Goal: Task Accomplishment & Management: Complete application form

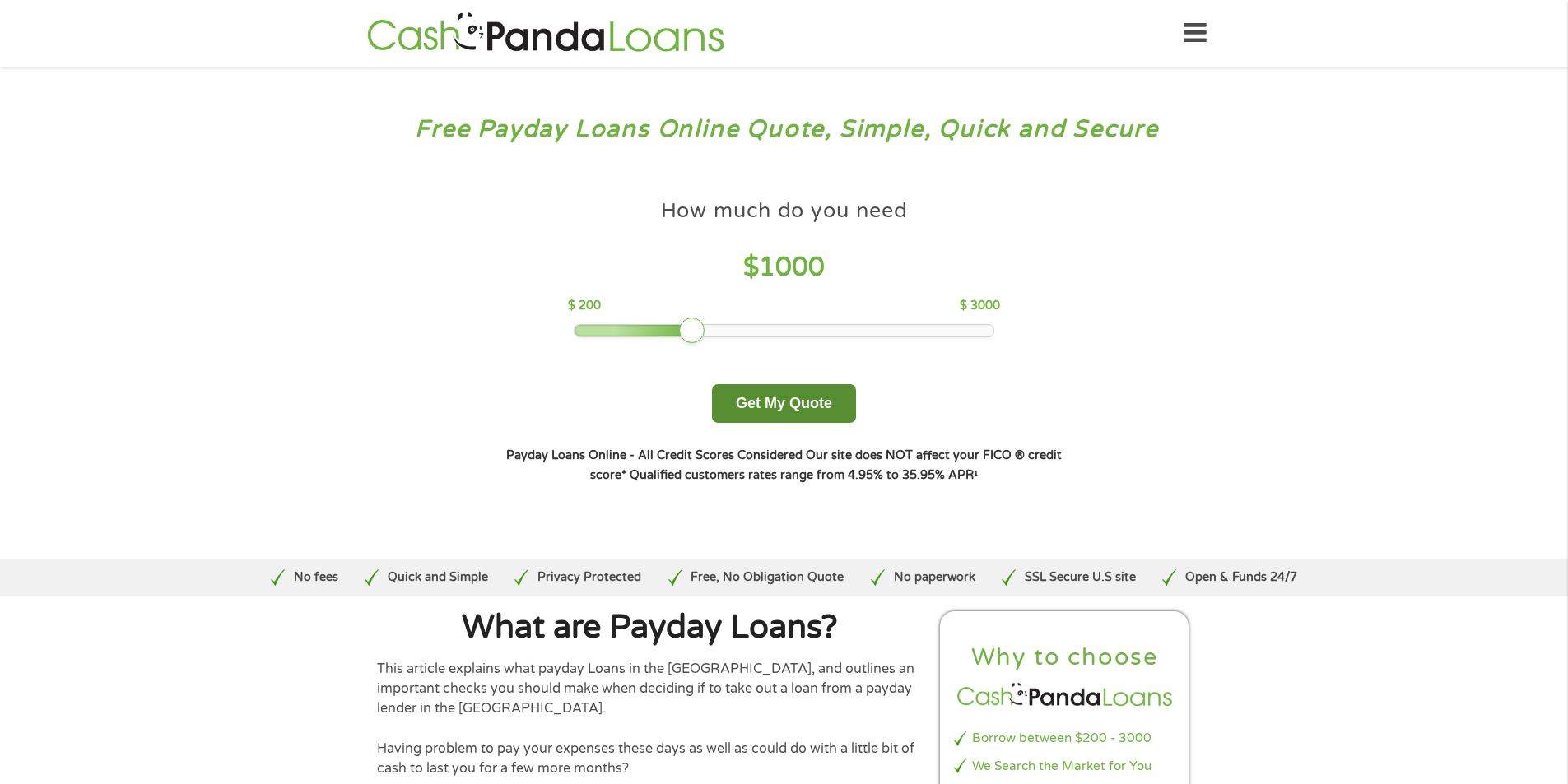
click at [778, 399] on button "Get My Quote" at bounding box center [783, 403] width 144 height 39
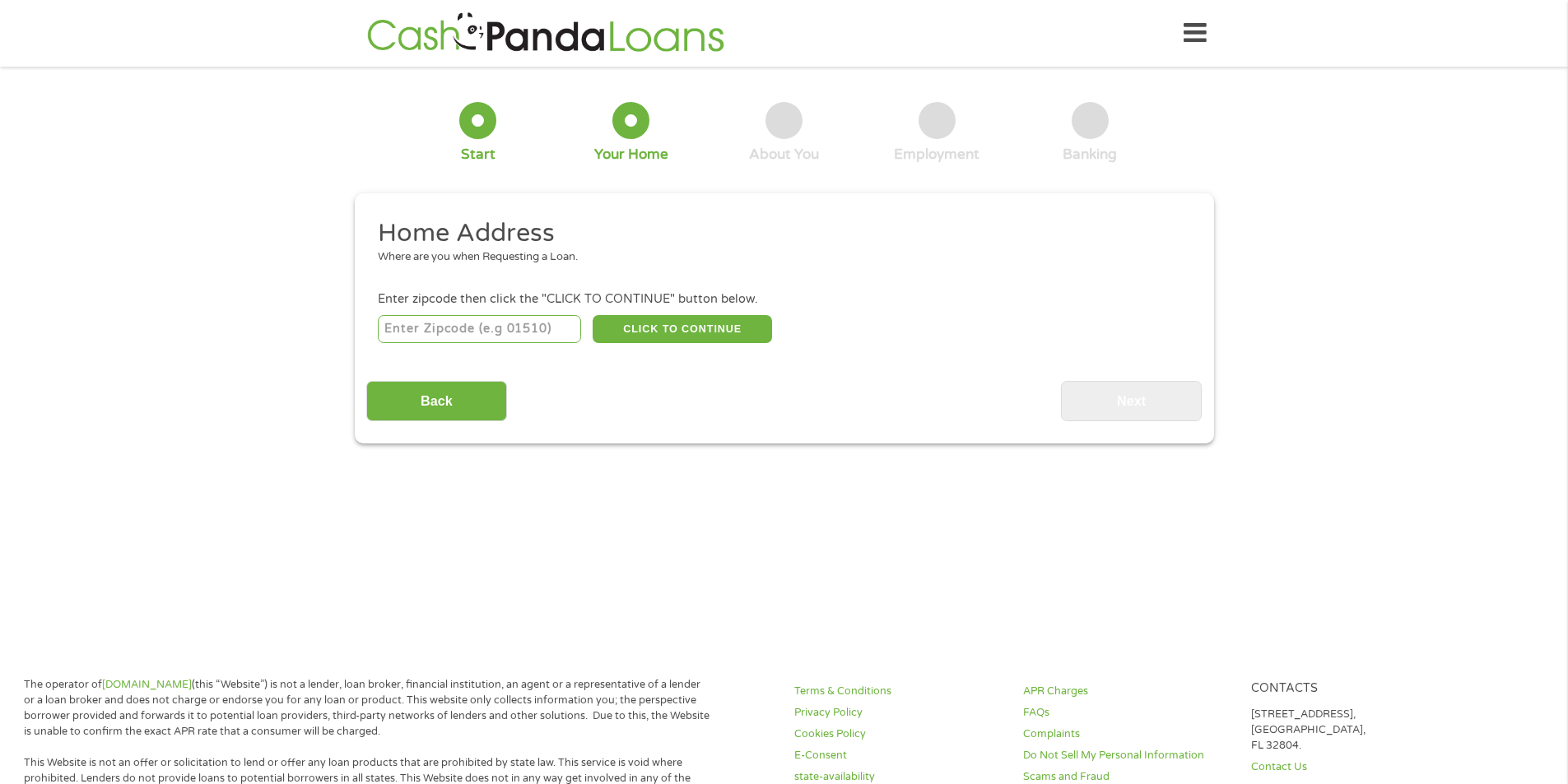
click at [422, 330] on input "number" at bounding box center [479, 329] width 203 height 28
type input "78363"
click at [650, 334] on button "CLICK TO CONTINUE" at bounding box center [682, 329] width 180 height 28
type input "78363"
type input "Kingsville"
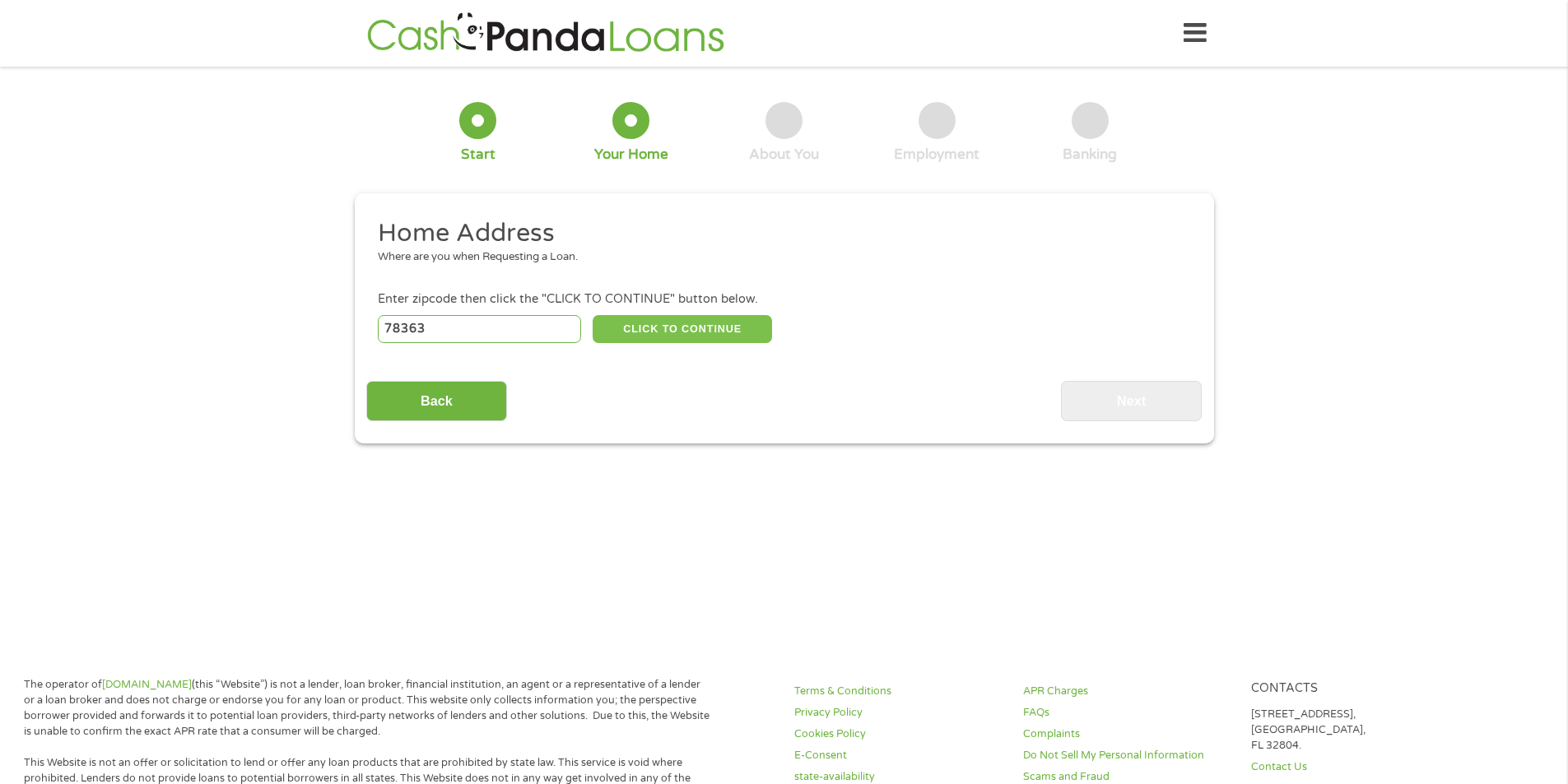
select select "Texas"
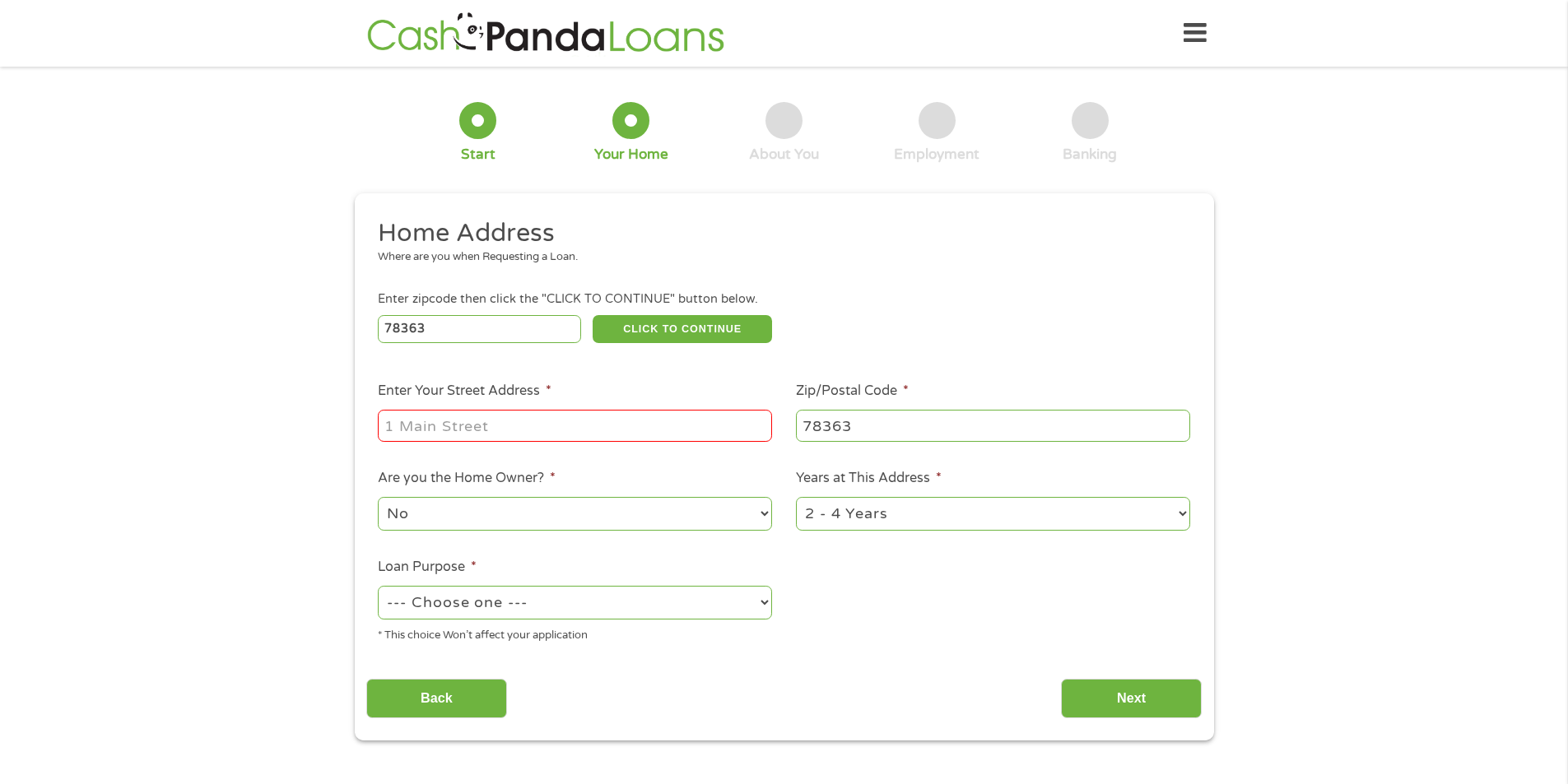
click at [440, 421] on input "Enter Your Street Address *" at bounding box center [575, 426] width 394 height 32
type input "1255 E Ave D"
click at [604, 503] on select "No Yes" at bounding box center [575, 514] width 394 height 34
click at [378, 497] on select "No Yes" at bounding box center [575, 514] width 394 height 34
click at [864, 510] on select "1 Year or less 1 - 2 Years 2 - 4 Years Over 4 Years" at bounding box center [992, 514] width 394 height 34
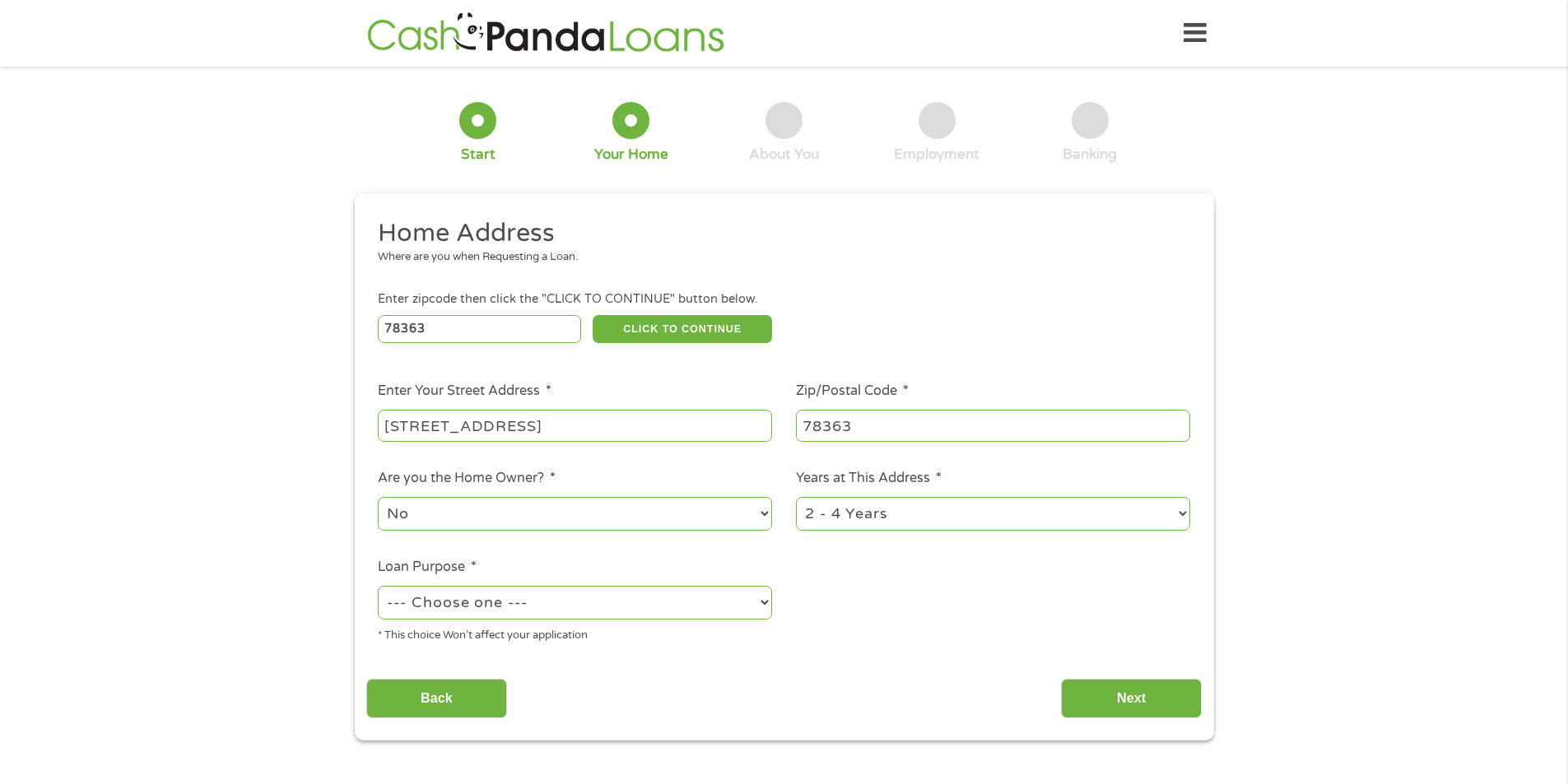
select select "60months"
click at [796, 497] on select "1 Year or less 1 - 2 Years 2 - 4 Years Over 4 Years" at bounding box center [992, 514] width 394 height 34
click at [725, 605] on select "--- Choose one --- Pay Bills Debt Consolidation Home Improvement Major Purchase…" at bounding box center [575, 602] width 394 height 34
select select "paybills"
click at [378, 586] on select "--- Choose one --- Pay Bills Debt Consolidation Home Improvement Major Purchase…" at bounding box center [575, 602] width 394 height 34
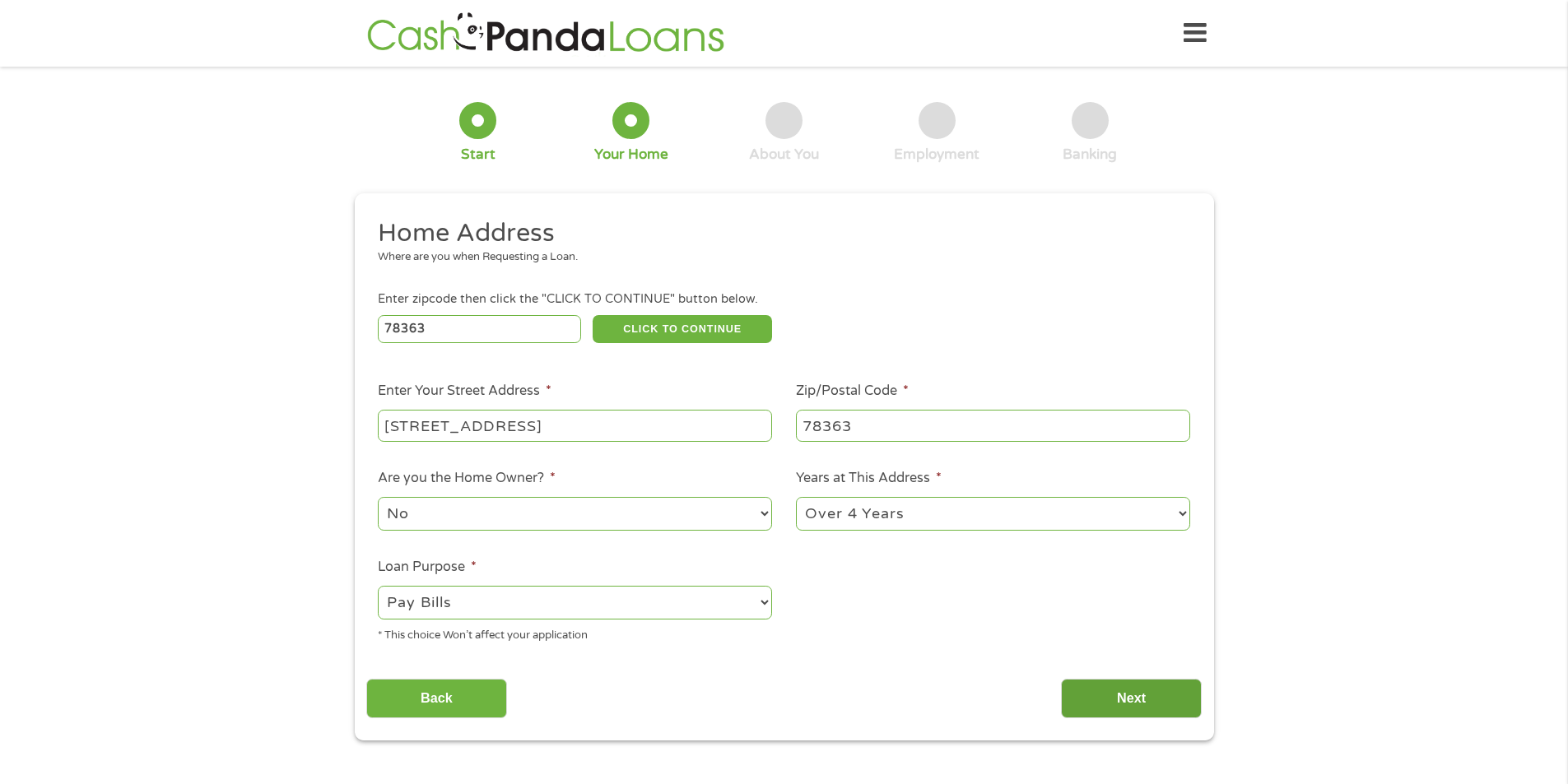
click at [1097, 702] on input "Next" at bounding box center [1131, 699] width 141 height 41
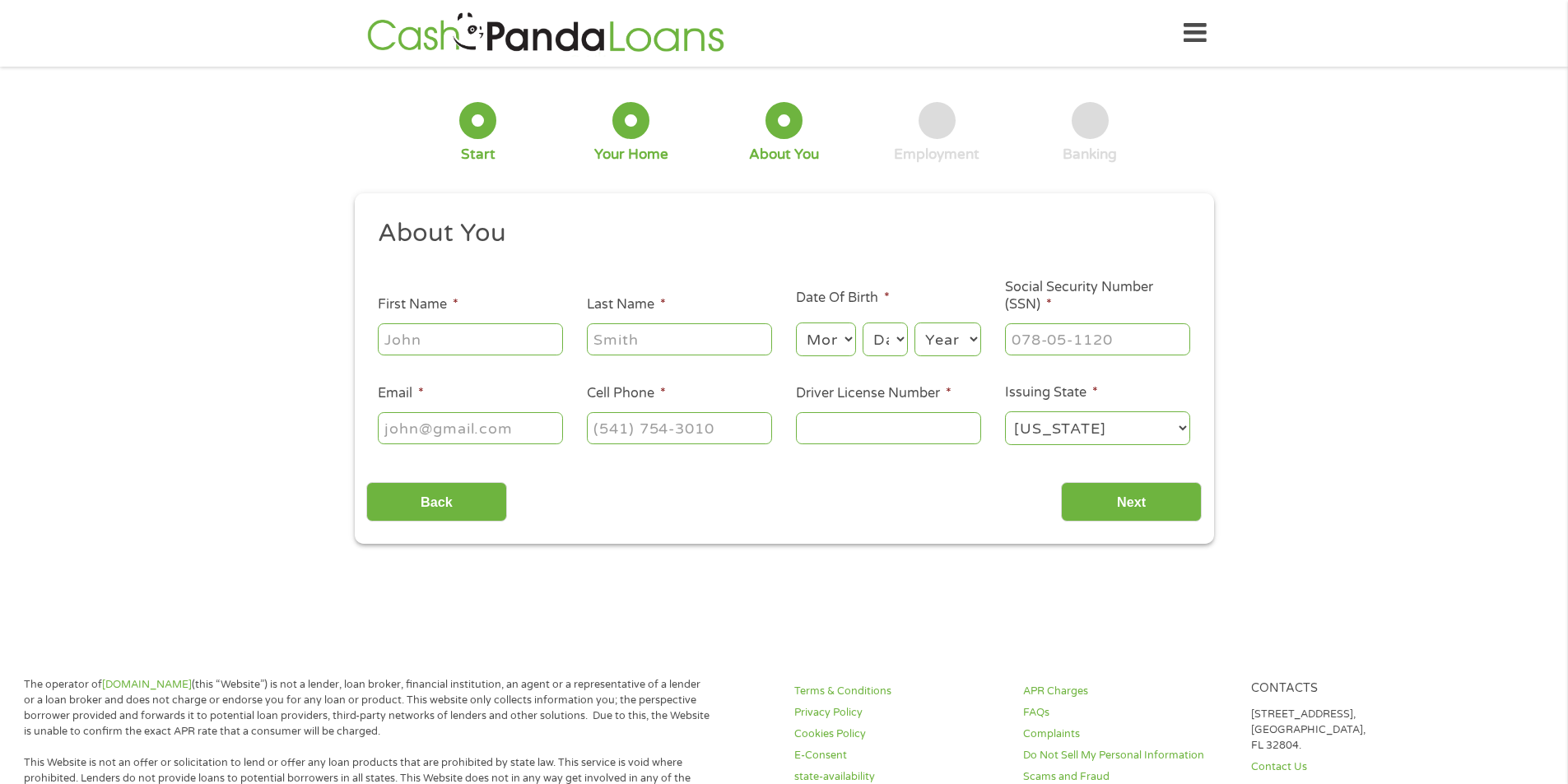
scroll to position [7, 7]
click at [481, 331] on input "First Name *" at bounding box center [470, 339] width 186 height 32
type input "rube"
type input "munoz"
select select "10"
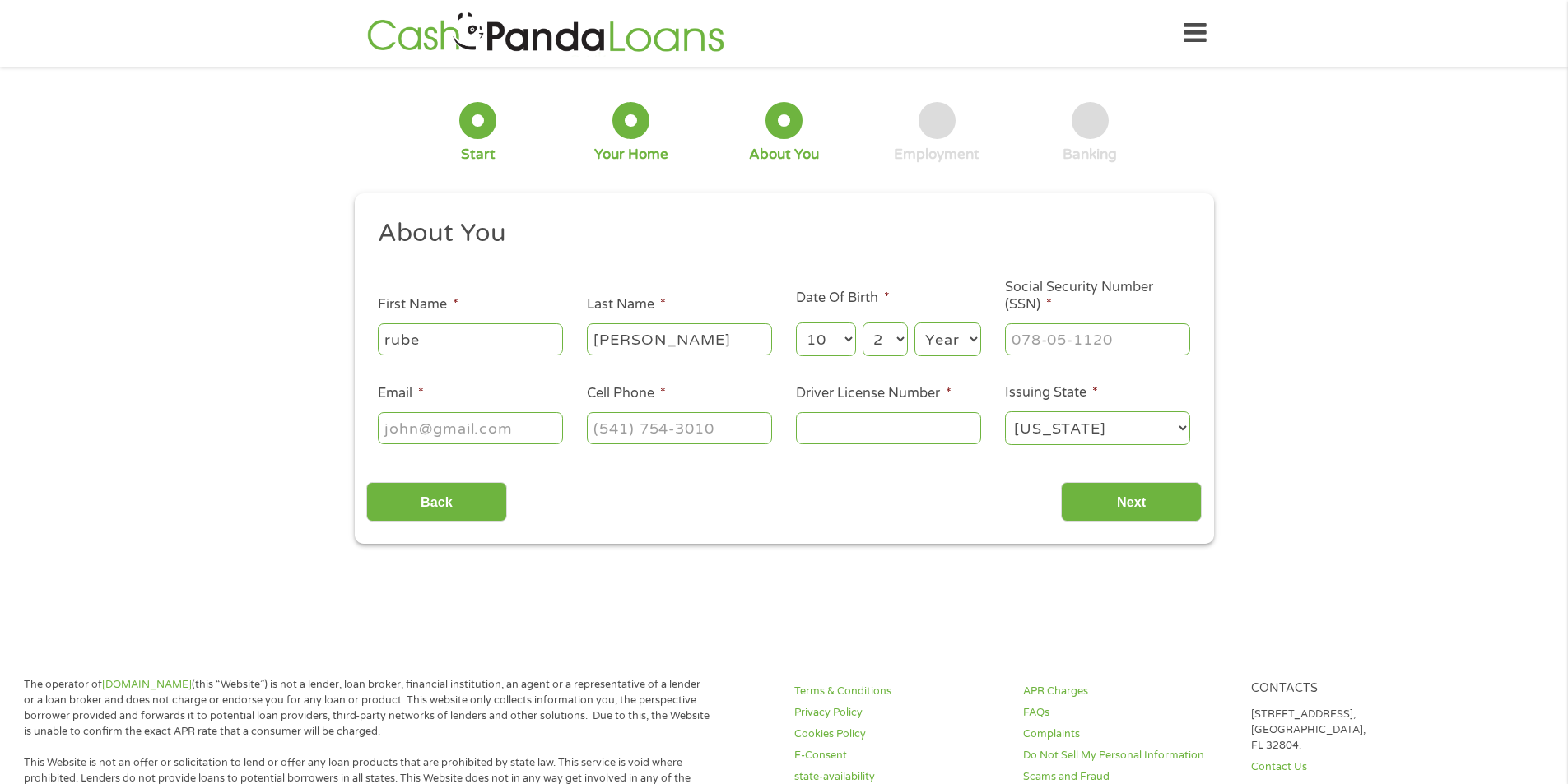
select select "27"
select select "1988"
type input "631-03-8917"
click at [440, 338] on input "rube" at bounding box center [470, 339] width 186 height 32
type input "ruben"
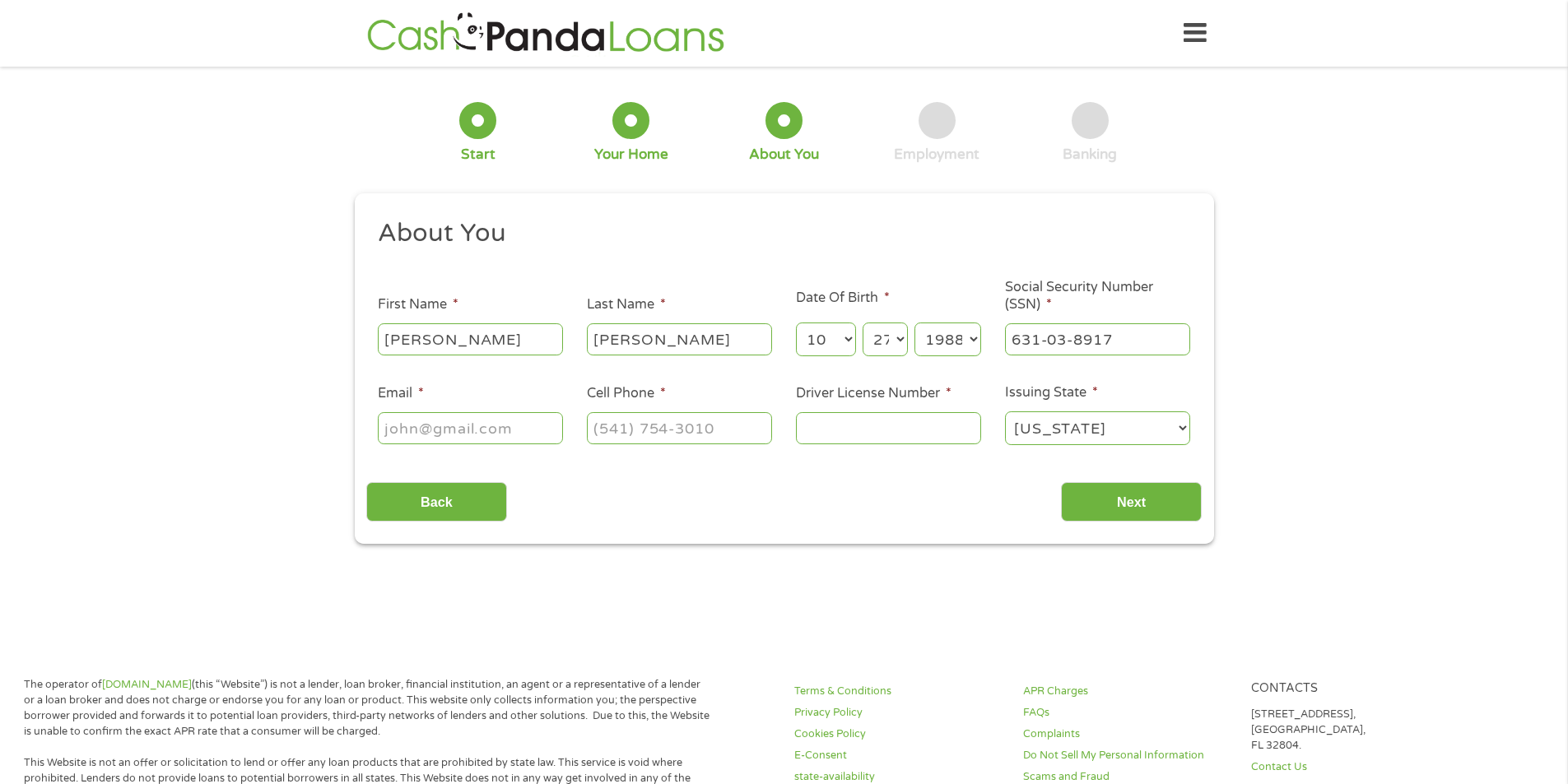
click at [436, 428] on input "Email *" at bounding box center [470, 428] width 186 height 32
type input "bloopbloop7015@gmail.com"
type input "(361) 522-5390"
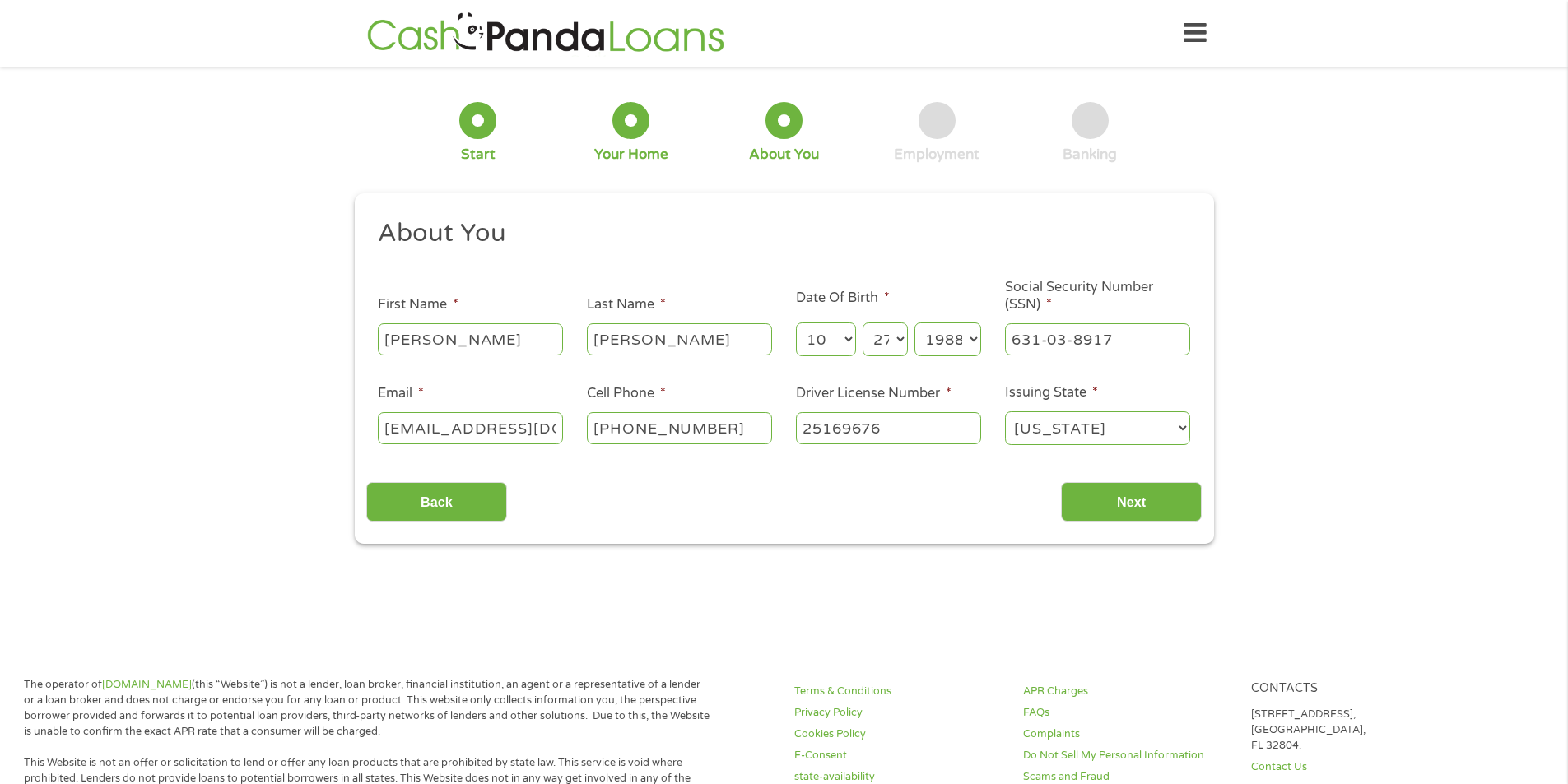
type input "25169676"
click at [1093, 494] on input "Next" at bounding box center [1131, 502] width 141 height 41
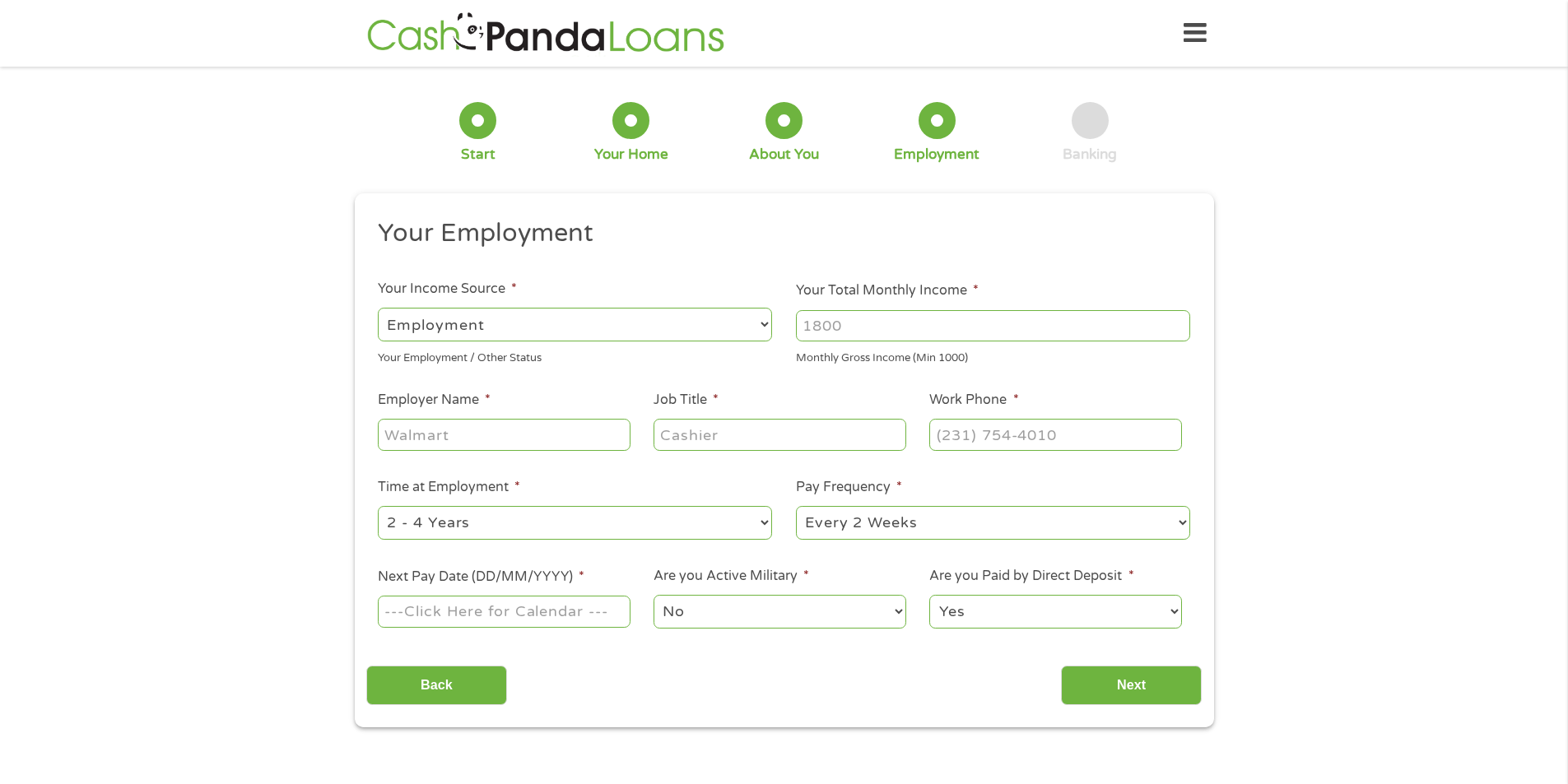
click at [499, 322] on select "--- Choose one --- Employment Self Employed Benefits" at bounding box center [575, 325] width 394 height 34
click at [378, 308] on select "--- Choose one --- Employment Self Employed Benefits" at bounding box center [575, 325] width 394 height 34
type input "2100"
type input "Kleberg County Sheriff Office"
type input "Sergeant"
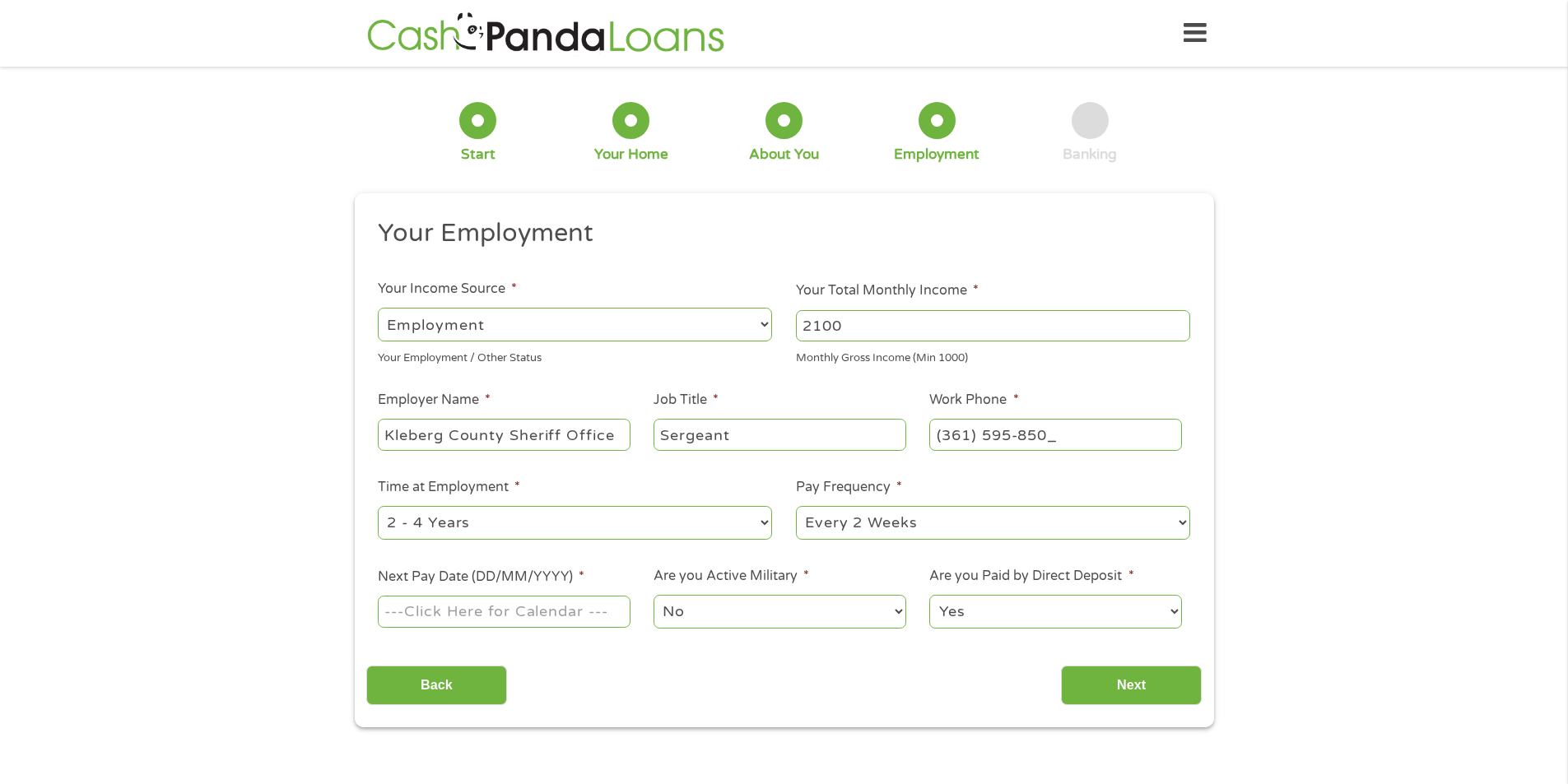
type input "(361) 595-8500"
type input "17/10/2025"
click at [1129, 675] on input "Next" at bounding box center [1131, 686] width 141 height 41
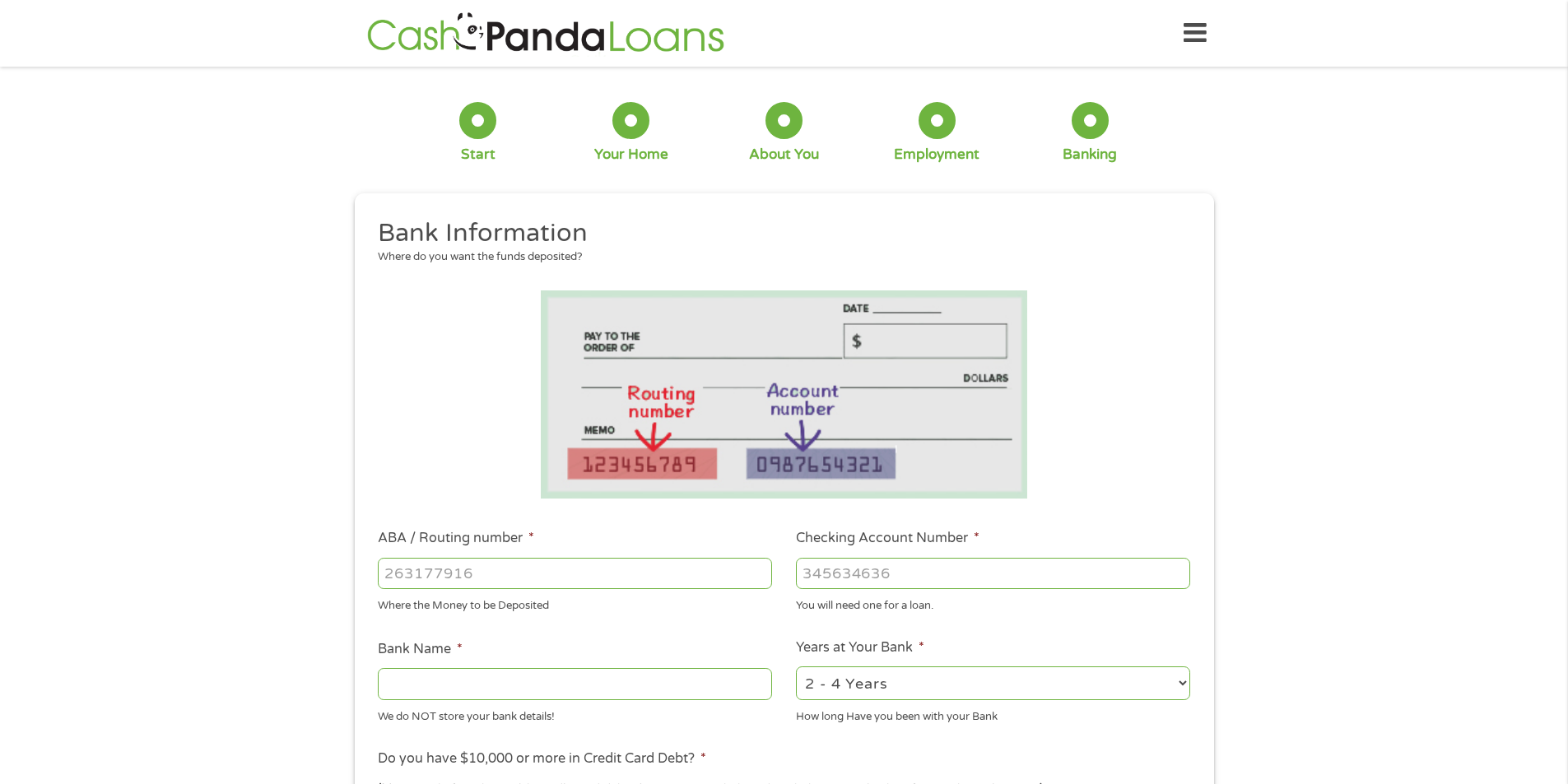
click at [442, 585] on input "ABA / Routing number *" at bounding box center [575, 574] width 394 height 32
type input "314978543"
type input "NAVY ARMY COMMUNITY CREDIT UNION"
type input "314978543"
type input "1735637"
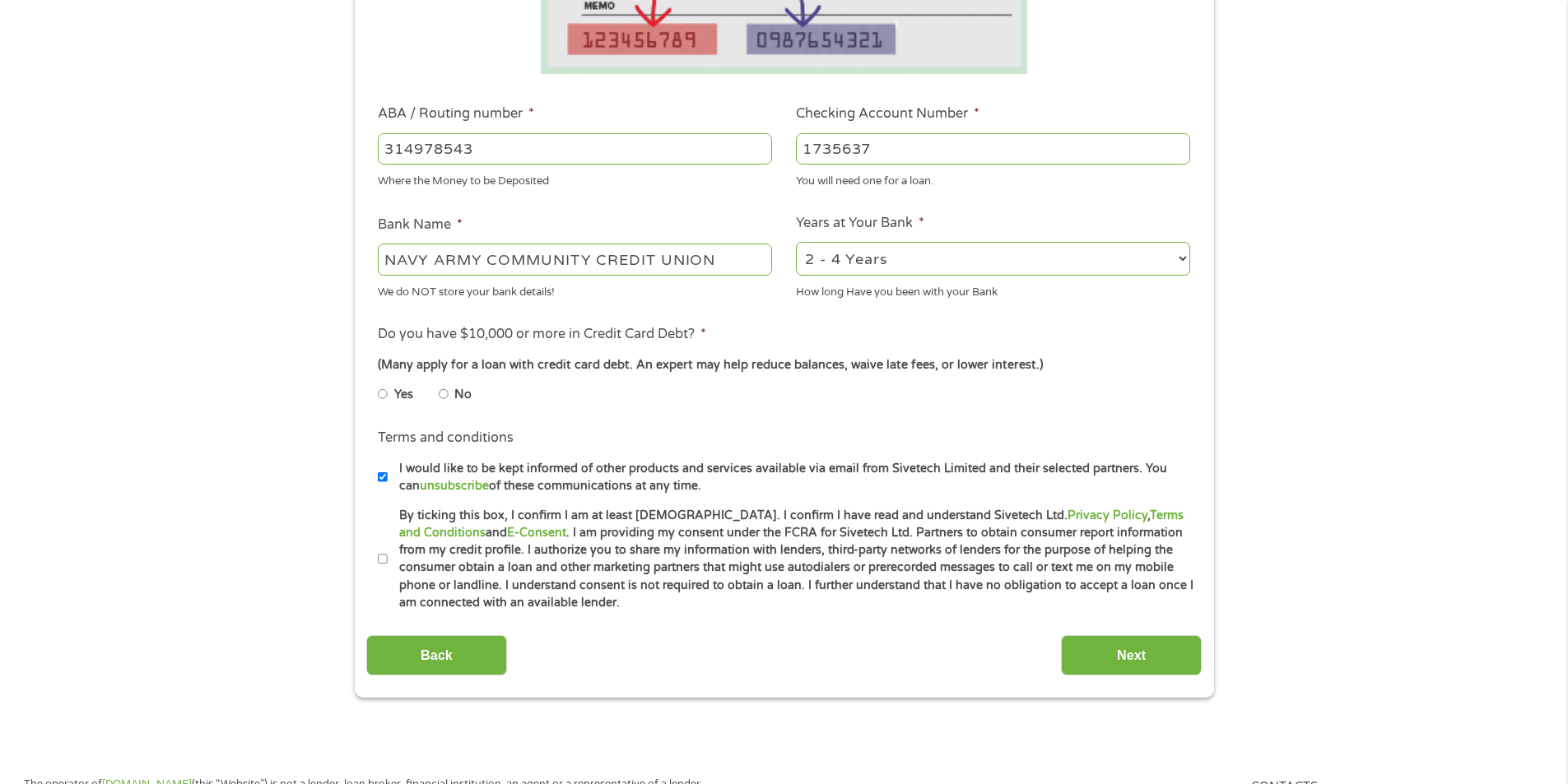
scroll to position [427, 0]
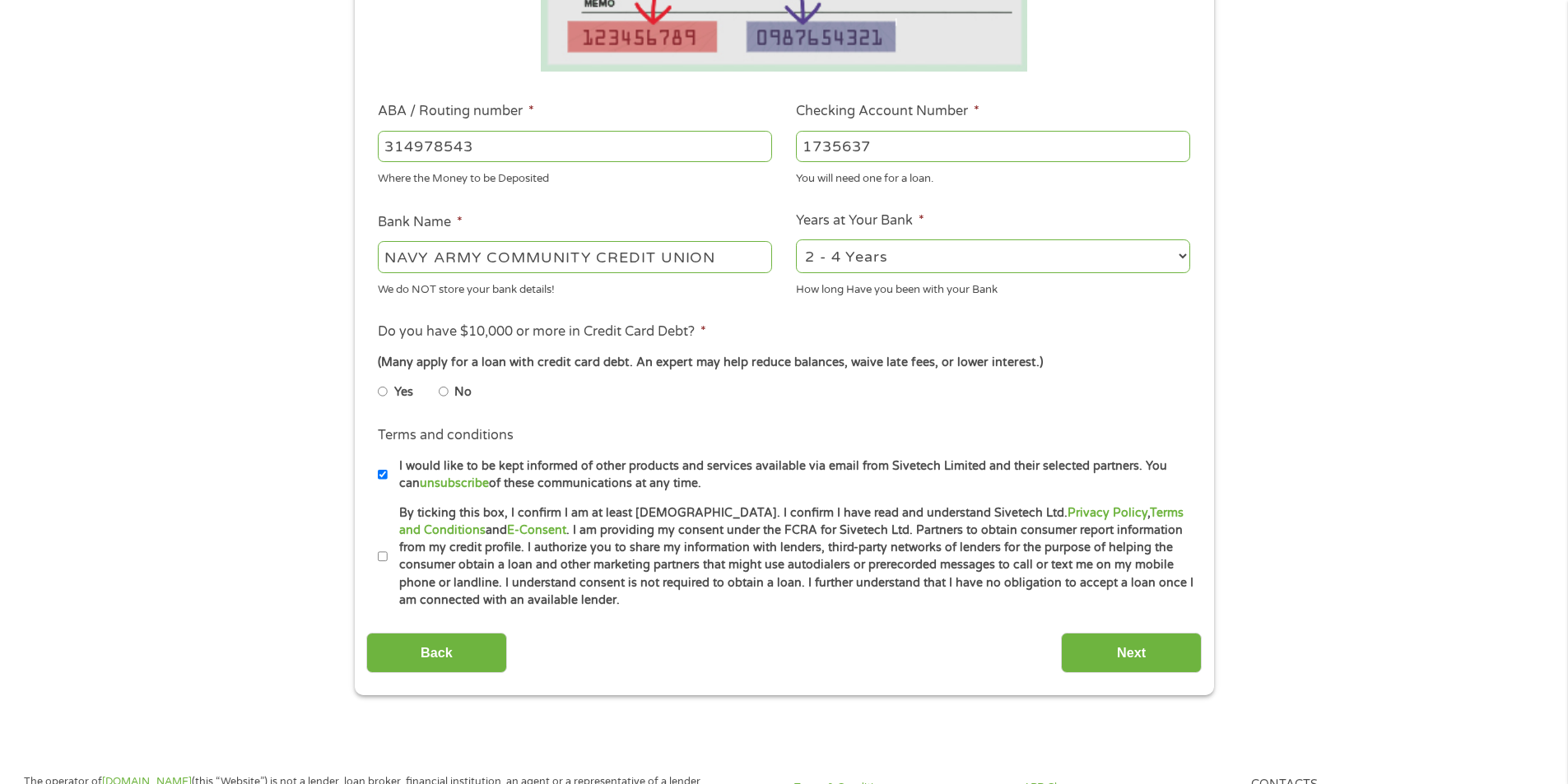
click at [892, 242] on select "2 - 4 Years 6 - 12 Months 1 - 2 Years Over 4 Years" at bounding box center [992, 256] width 394 height 34
select select "60months"
click at [796, 239] on select "2 - 4 Years 6 - 12 Months 1 - 2 Years Over 4 Years" at bounding box center [992, 256] width 394 height 34
click at [445, 394] on input "No" at bounding box center [444, 391] width 10 height 27
radio input "true"
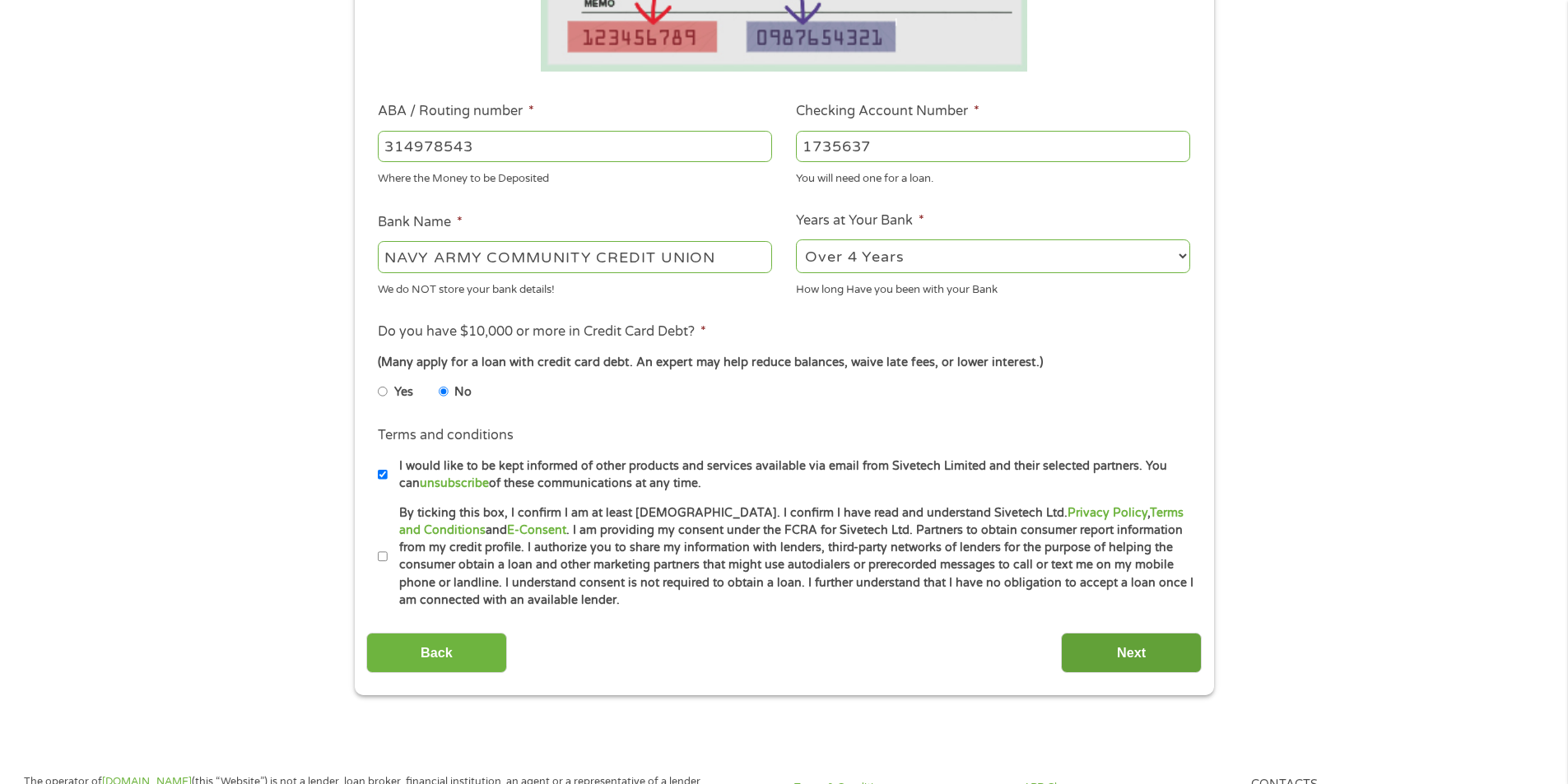
click at [1179, 648] on input "Next" at bounding box center [1131, 653] width 141 height 41
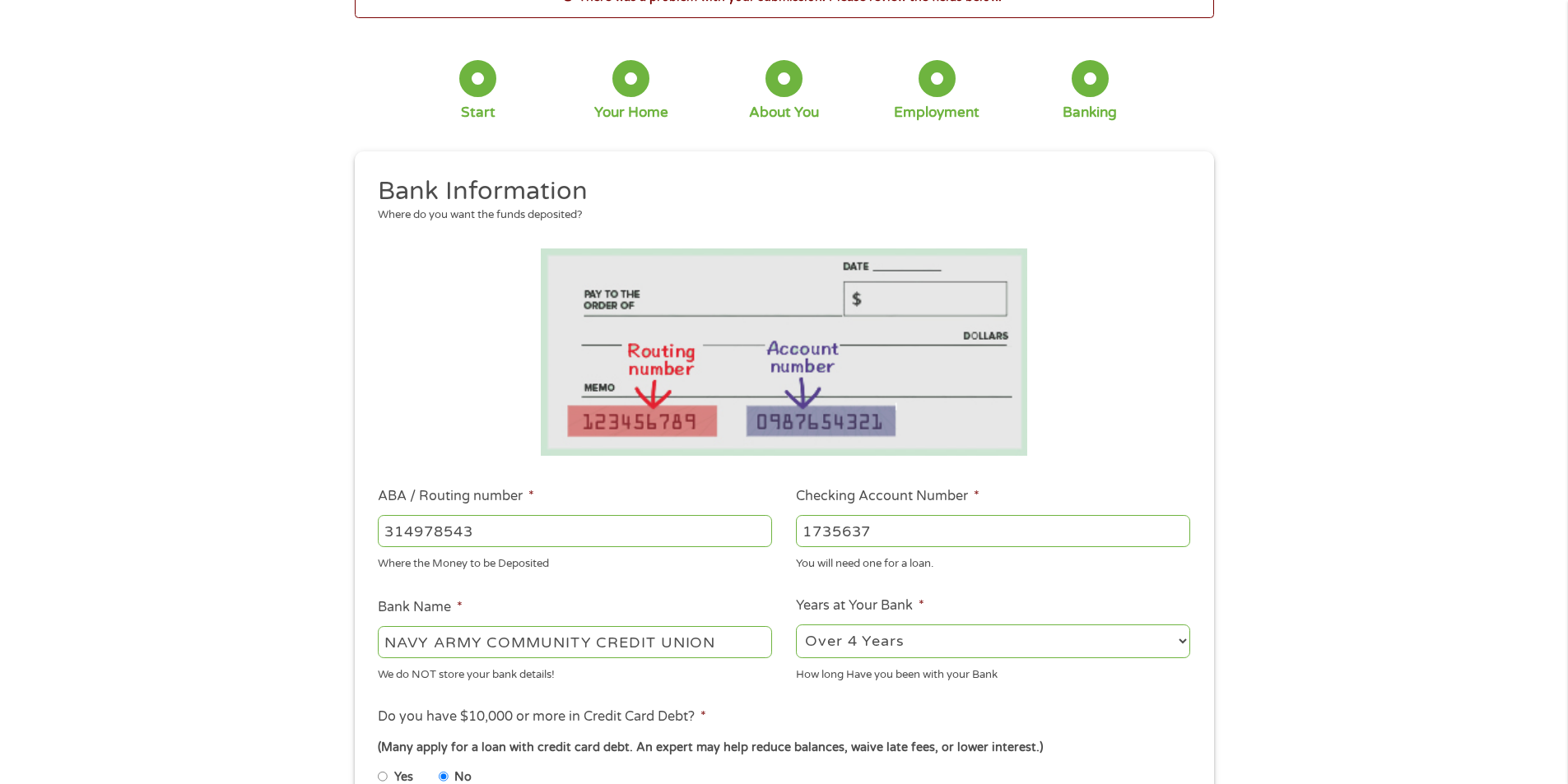
scroll to position [494, 0]
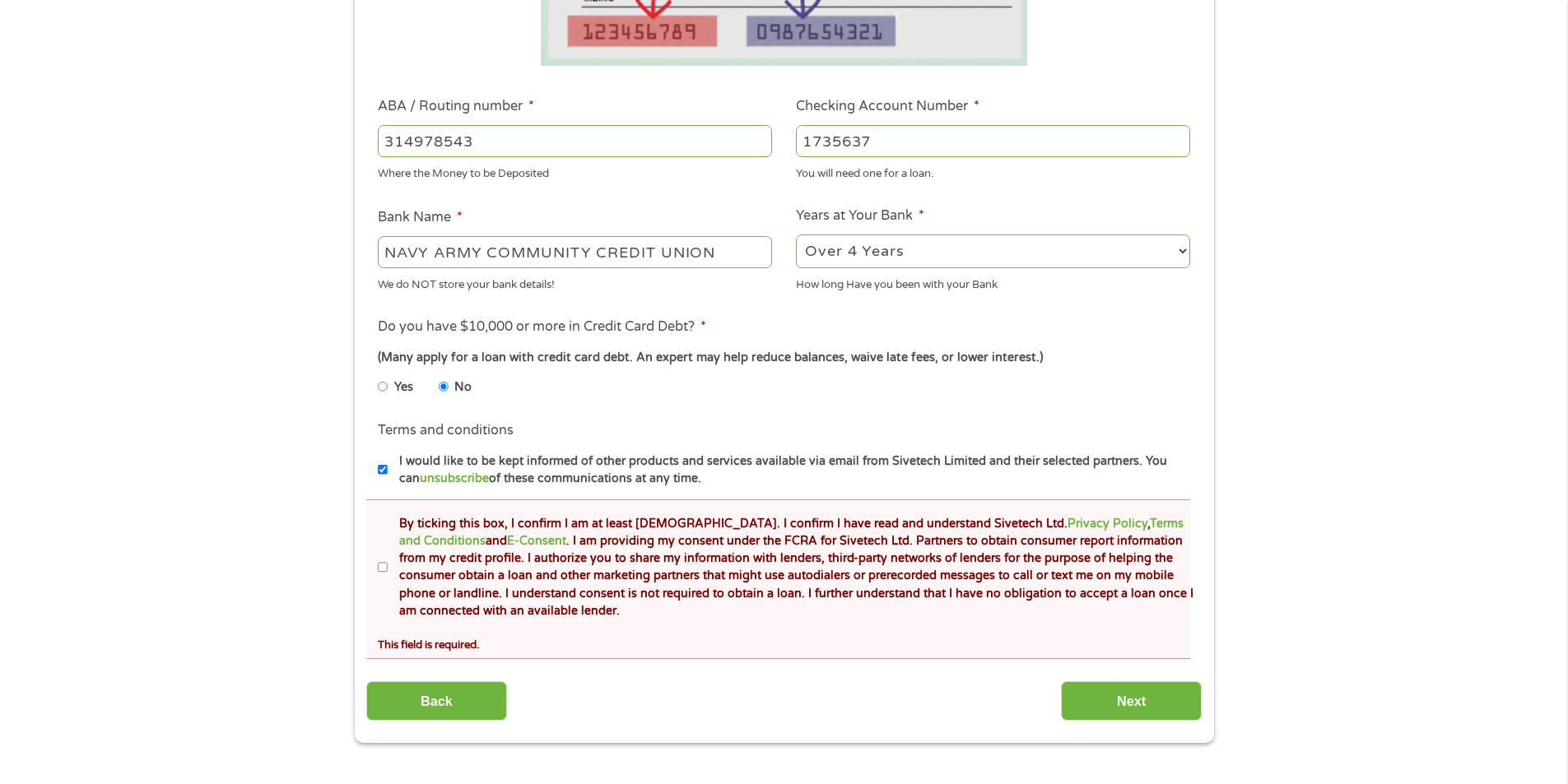
click at [390, 568] on label "By ticking this box, I confirm I am at least 18 years old. I confirm I have rea…" at bounding box center [791, 568] width 807 height 105
click at [388, 568] on input "By ticking this box, I confirm I am at least 18 years old. I confirm I have rea…" at bounding box center [383, 568] width 10 height 27
checkbox input "true"
click at [1105, 692] on input "Next" at bounding box center [1131, 702] width 141 height 41
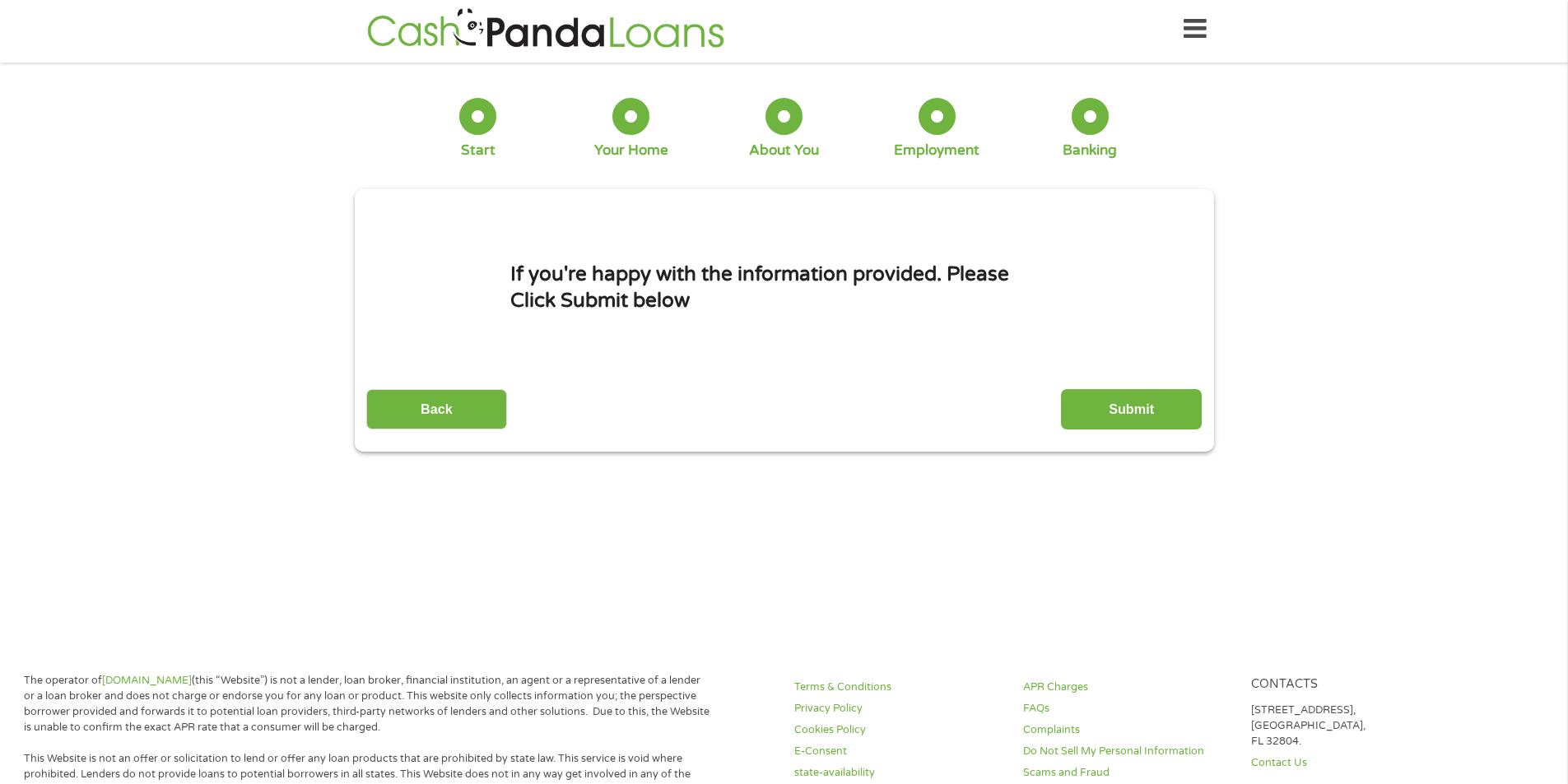
scroll to position [0, 0]
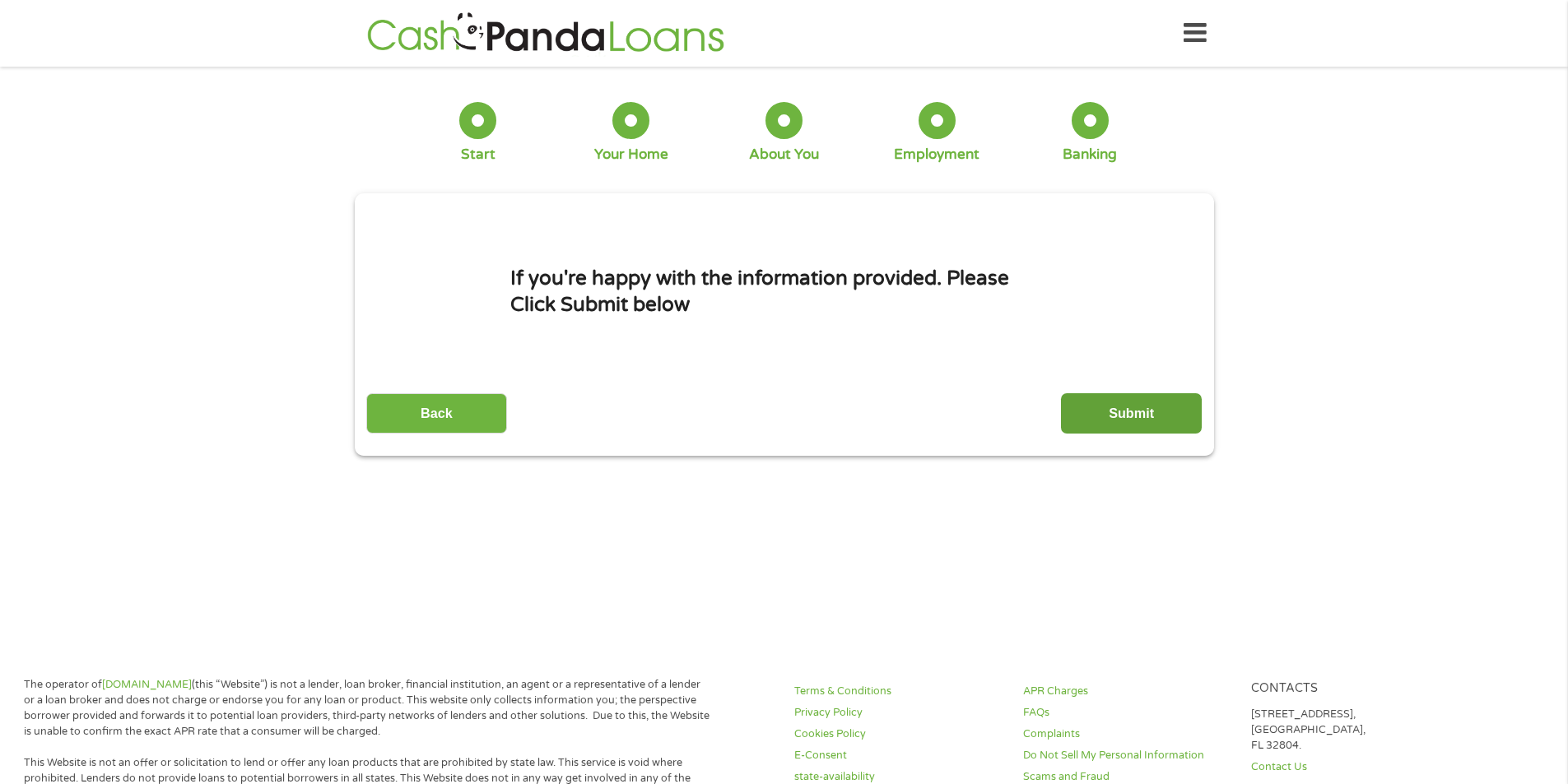
click at [1099, 411] on input "Submit" at bounding box center [1131, 413] width 141 height 41
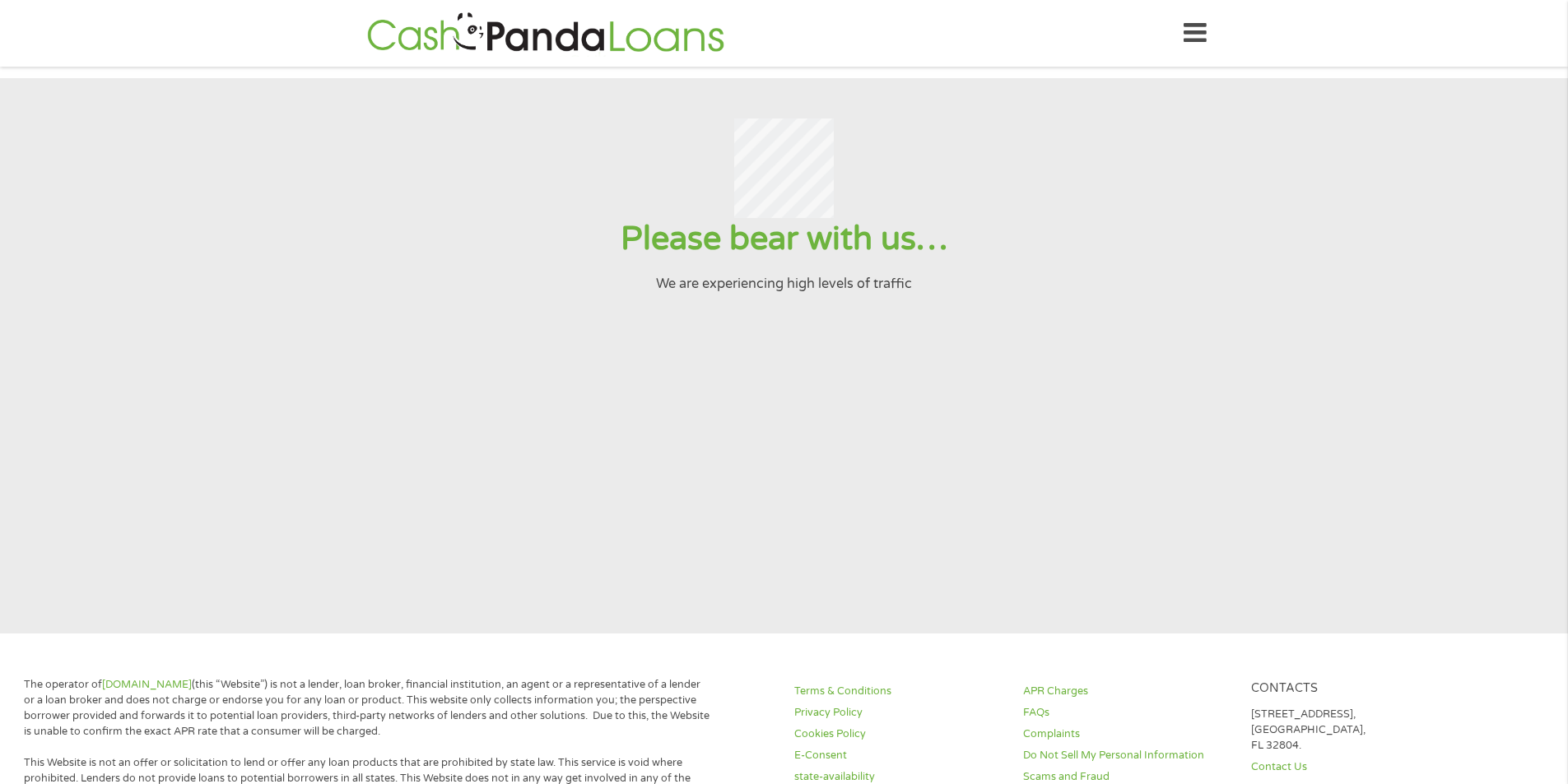
click at [1192, 35] on icon at bounding box center [1194, 33] width 23 height 41
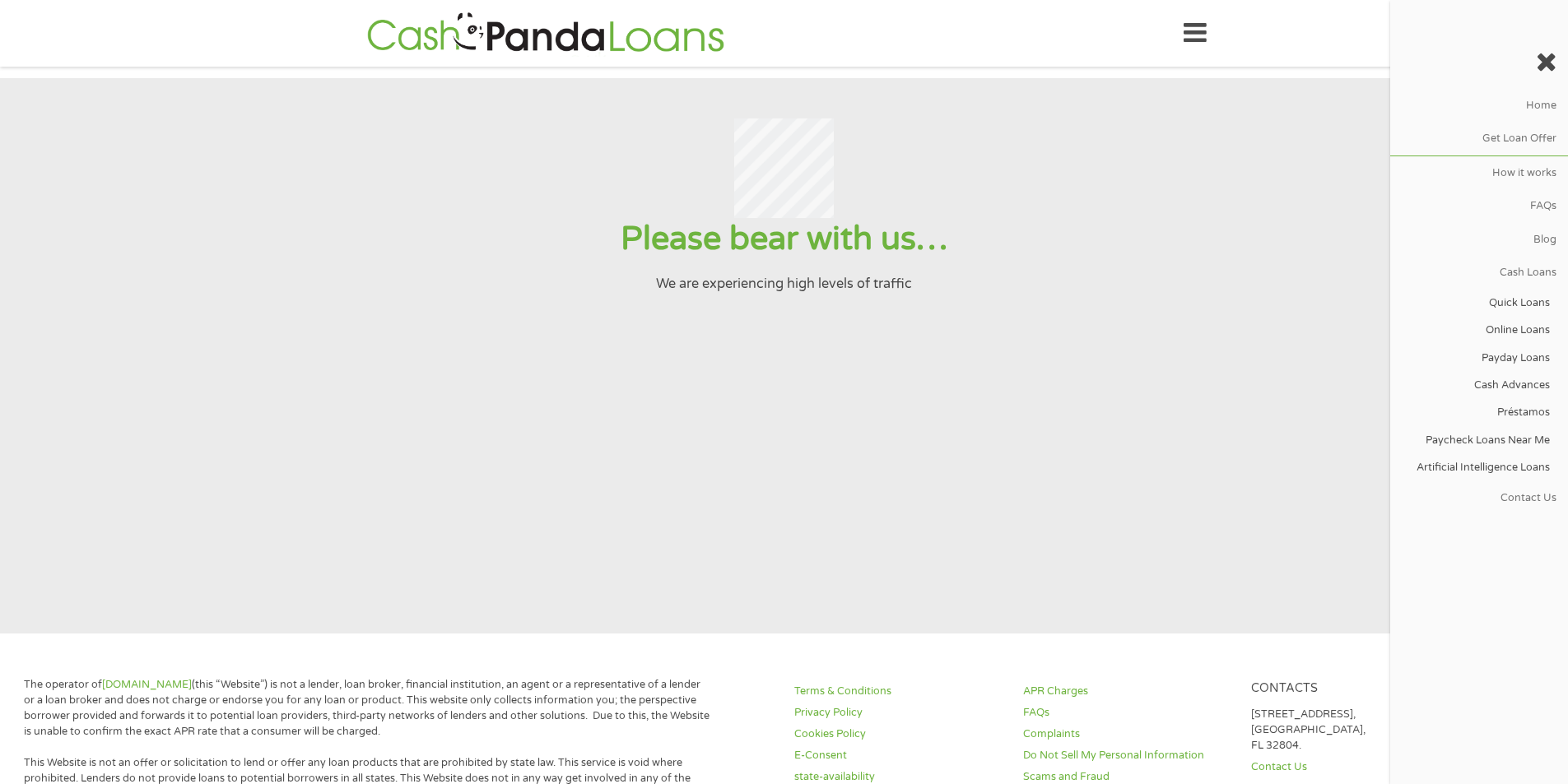
click at [1385, 359] on section "Please bear with us… We are experiencing high levels of traffic" at bounding box center [784, 356] width 1568 height 556
